Goal: Task Accomplishment & Management: Use online tool/utility

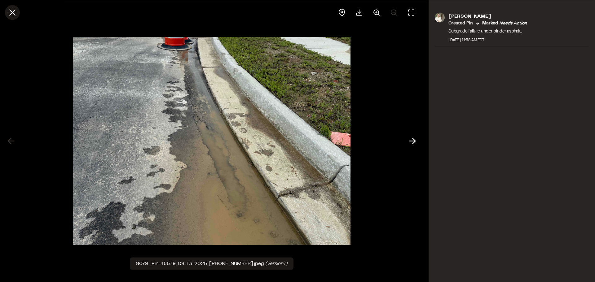
click at [11, 11] on line at bounding box center [12, 12] width 5 height 5
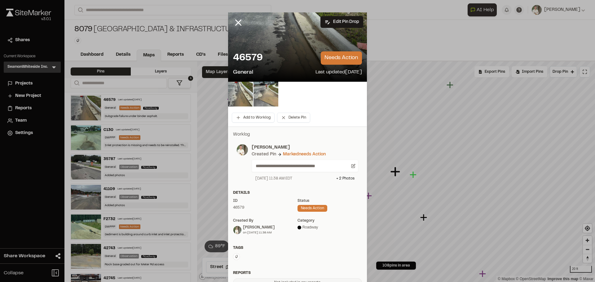
click at [233, 21] on icon at bounding box center [238, 22] width 11 height 11
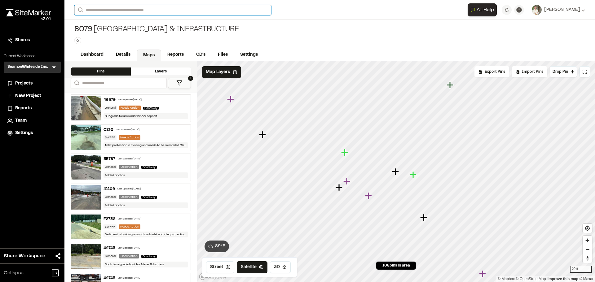
click at [140, 11] on input "Search" at bounding box center [172, 10] width 197 height 10
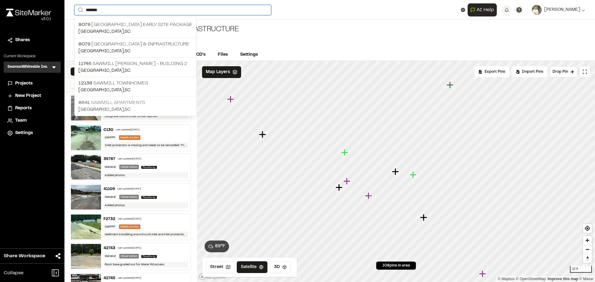
type input "*******"
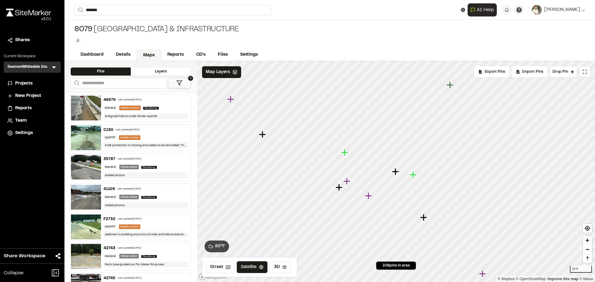
click at [144, 102] on p "8641 Sawmill Apartments" at bounding box center [135, 102] width 114 height 7
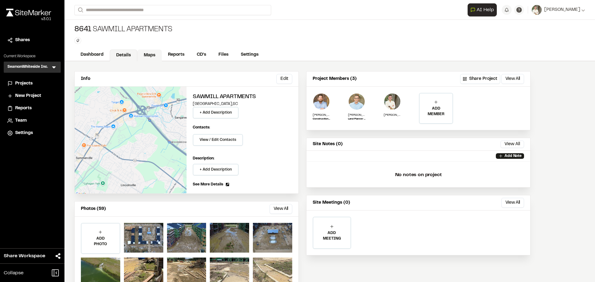
click at [152, 55] on link "Maps" at bounding box center [149, 56] width 24 height 12
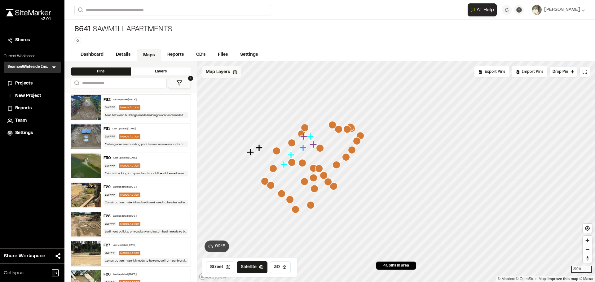
click at [227, 77] on div "Map Layers" at bounding box center [221, 72] width 39 height 12
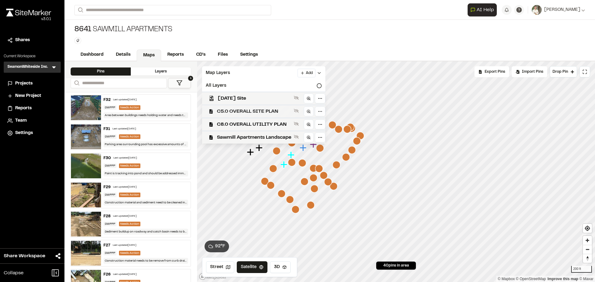
click at [271, 109] on span "C5.0 OVERALL SITE PLAN" at bounding box center [254, 111] width 74 height 7
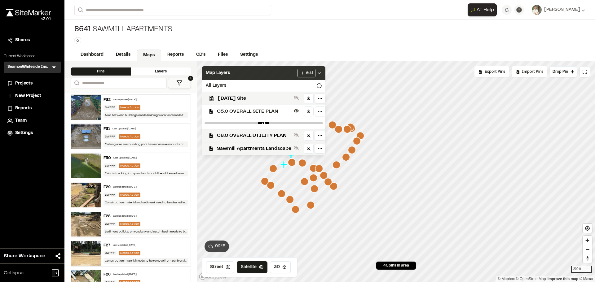
click at [321, 70] on div "Add" at bounding box center [309, 73] width 24 height 9
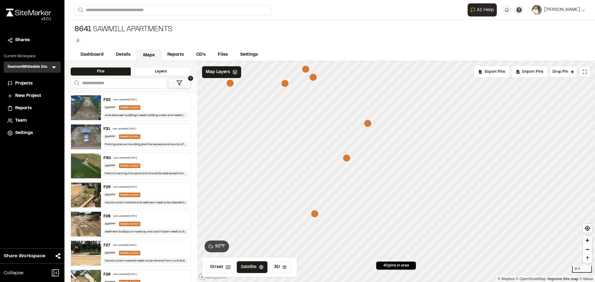
click at [369, 124] on icon "Map marker" at bounding box center [368, 124] width 8 height 8
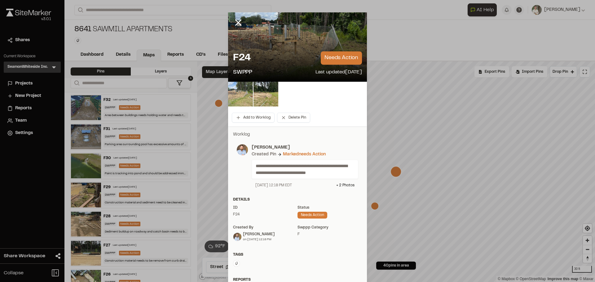
click at [235, 91] on img at bounding box center [240, 94] width 25 height 25
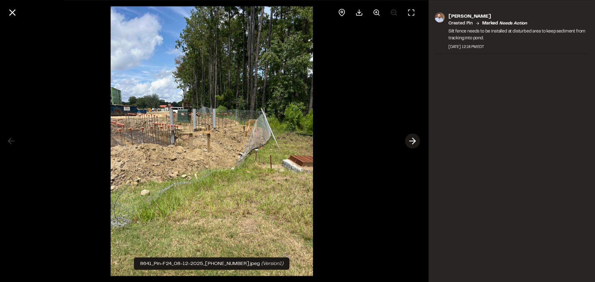
click at [410, 140] on icon at bounding box center [412, 141] width 10 height 11
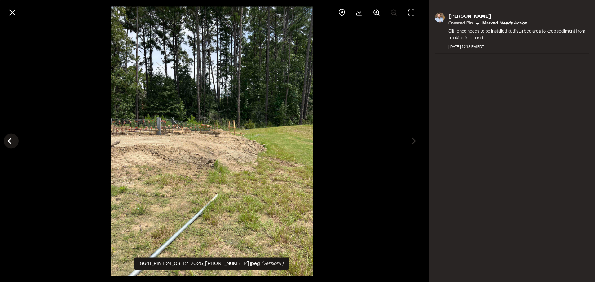
click at [7, 141] on icon at bounding box center [11, 141] width 10 height 11
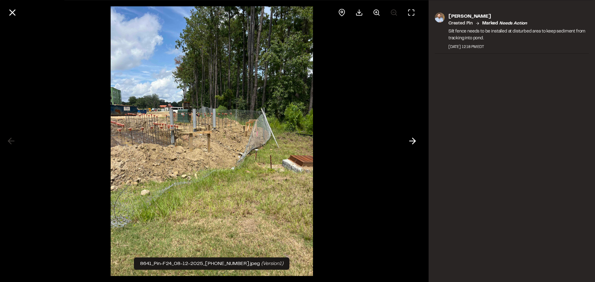
click at [399, 243] on div at bounding box center [211, 141] width 423 height 282
drag, startPoint x: 304, startPoint y: 23, endPoint x: 318, endPoint y: 37, distance: 20.2
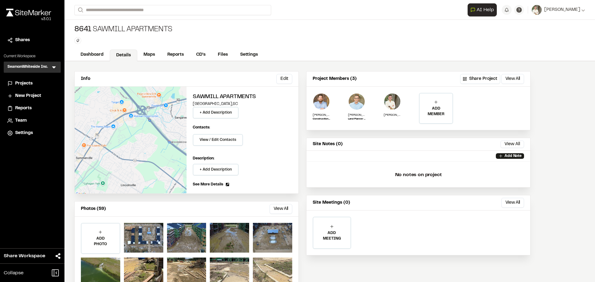
scroll to position [22, 0]
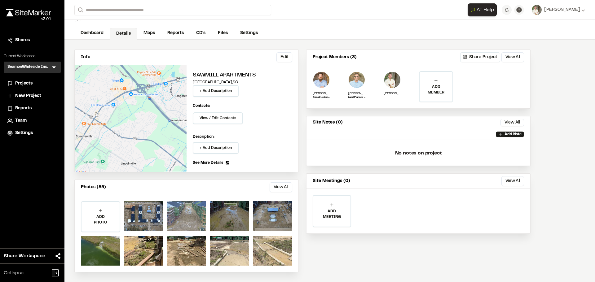
click at [189, 218] on div at bounding box center [186, 216] width 39 height 30
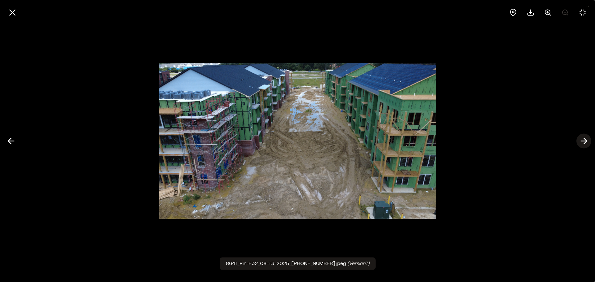
click at [586, 140] on polyline at bounding box center [585, 141] width 3 height 6
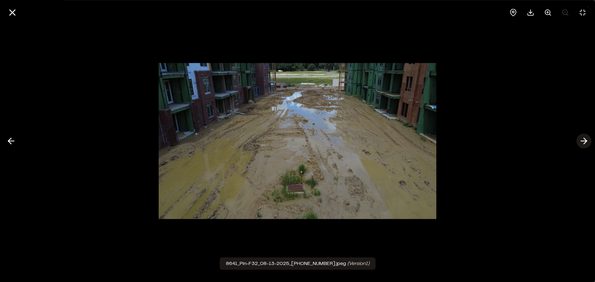
click at [586, 140] on polyline at bounding box center [585, 141] width 3 height 6
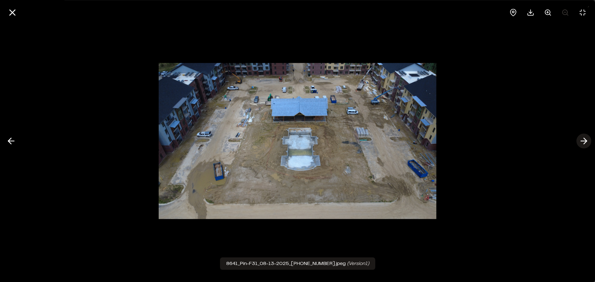
click at [586, 140] on polyline at bounding box center [585, 141] width 3 height 6
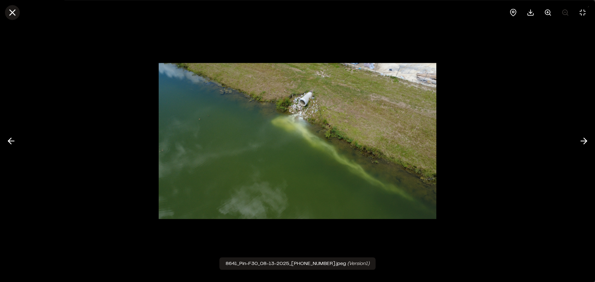
click at [12, 13] on line at bounding box center [12, 12] width 5 height 5
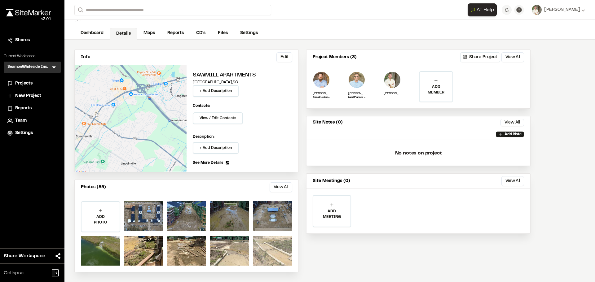
click at [260, 244] on div at bounding box center [272, 251] width 39 height 30
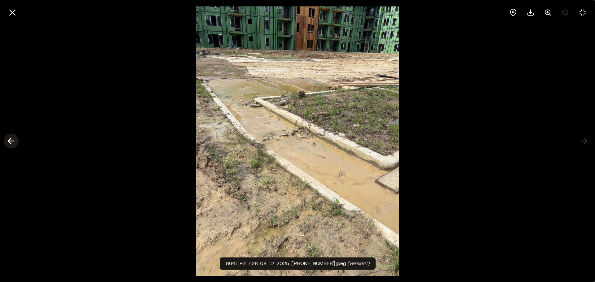
click at [8, 138] on icon at bounding box center [11, 141] width 10 height 11
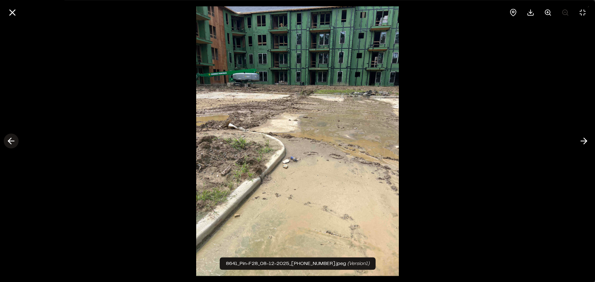
click at [8, 138] on icon at bounding box center [11, 141] width 10 height 11
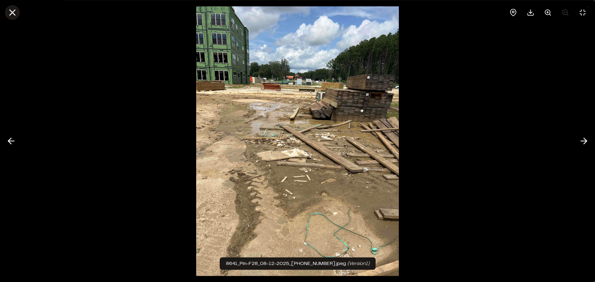
click at [9, 12] on icon at bounding box center [12, 12] width 11 height 11
